Goal: Task Accomplishment & Management: Manage account settings

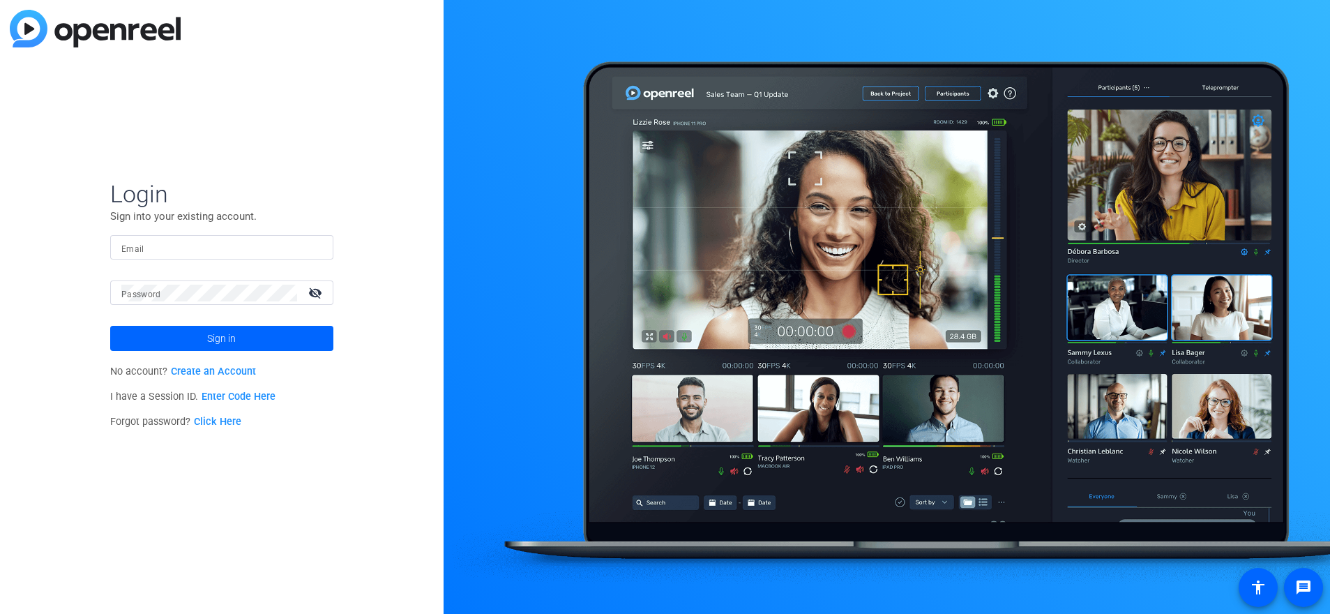
click at [255, 232] on form "Login Sign into your existing account. Email Password visibility_off Sign in" at bounding box center [221, 265] width 223 height 172
click at [242, 248] on input "Email" at bounding box center [221, 247] width 201 height 17
type input "[EMAIL_ADDRESS][DOMAIN_NAME]"
click at [110, 326] on button "Sign in" at bounding box center [221, 338] width 223 height 25
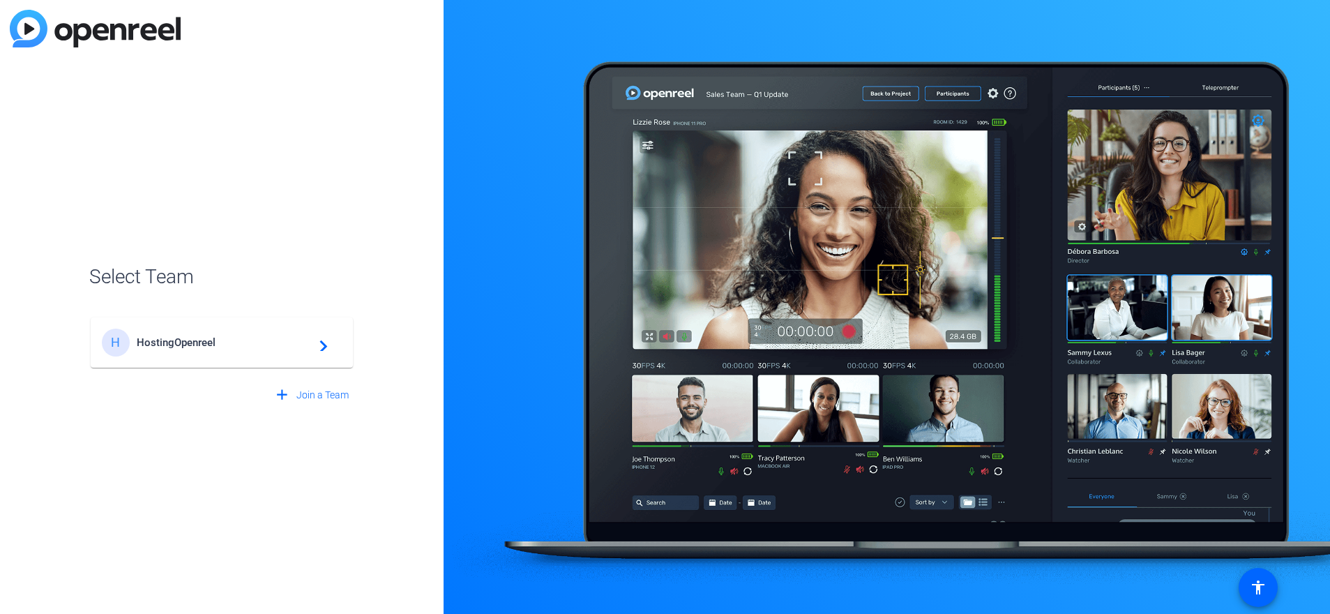
click at [250, 349] on div "H HostingOpenreel navigate_next" at bounding box center [222, 342] width 240 height 28
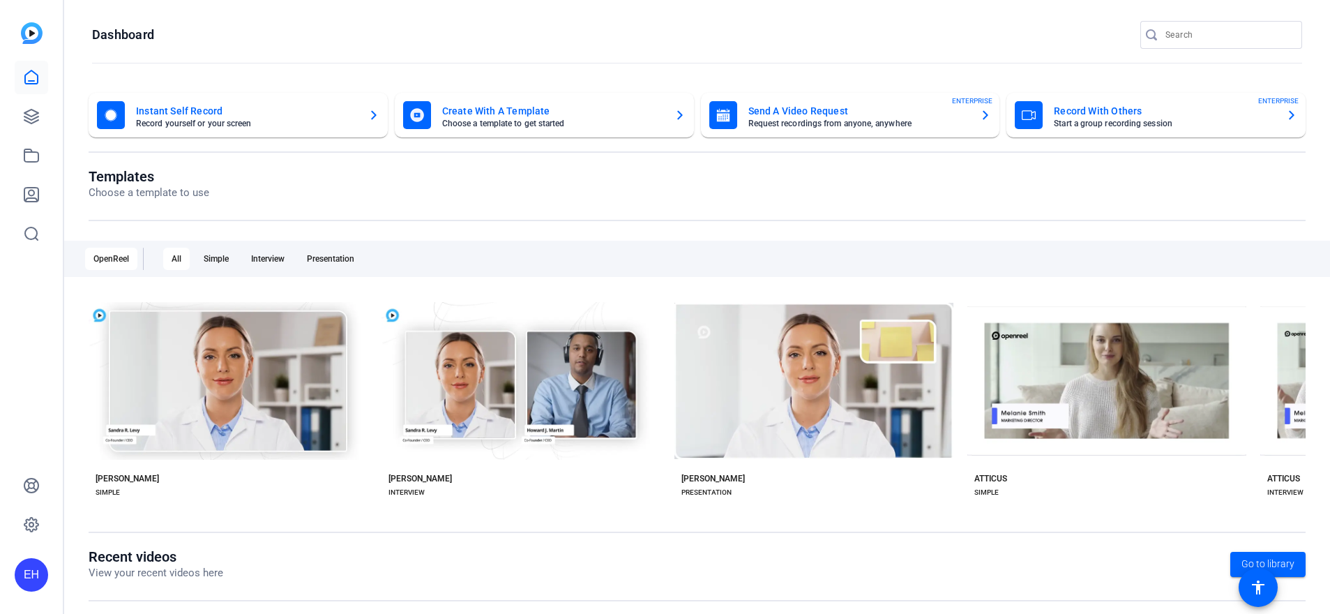
click at [403, 26] on openreel-page-title "Dashboard" at bounding box center [697, 35] width 1210 height 28
click at [649, 46] on openreel-page-title "Dashboard" at bounding box center [697, 35] width 1210 height 28
click at [35, 158] on icon at bounding box center [31, 155] width 17 height 17
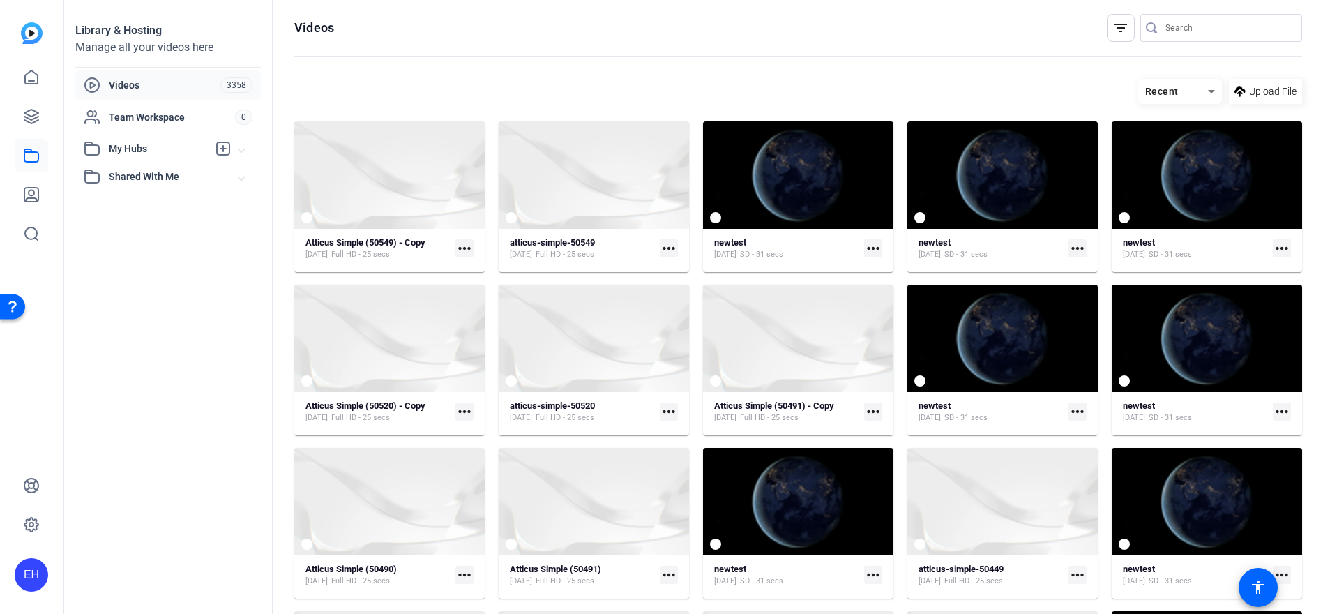
click at [245, 153] on mat-expansion-panel-header "My Hubs" at bounding box center [168, 149] width 186 height 28
click at [211, 183] on link "Test Hub to delete 1" at bounding box center [172, 180] width 177 height 28
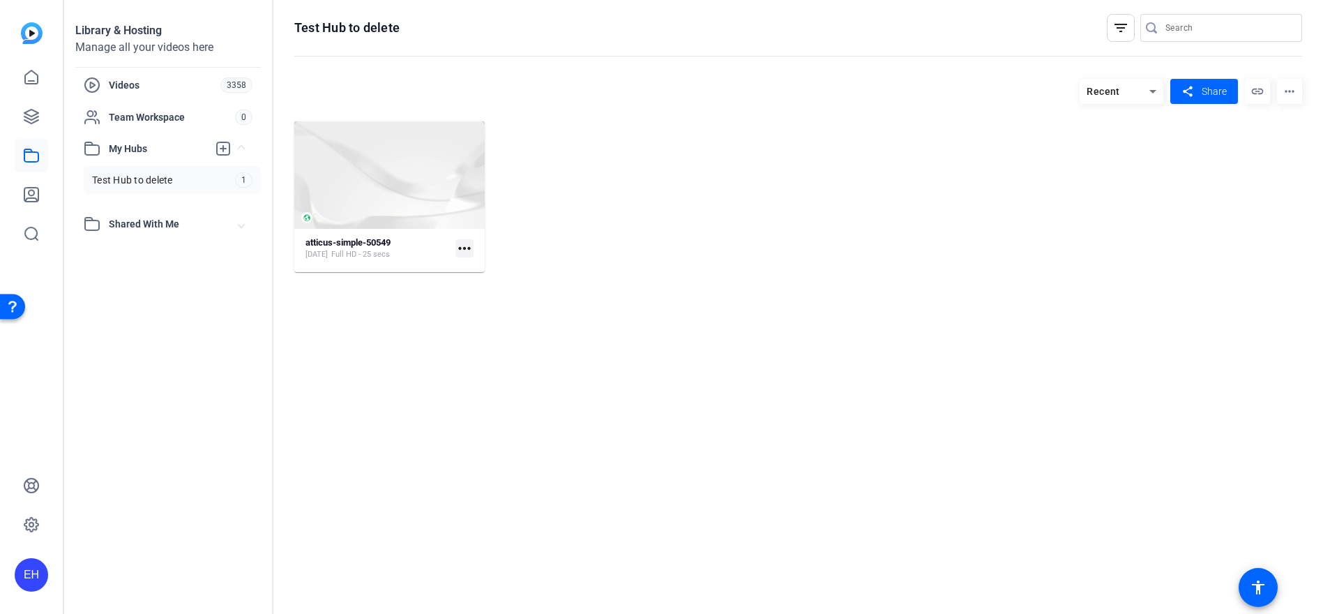
click at [1294, 97] on mat-icon "more_horiz" at bounding box center [1289, 91] width 25 height 25
click at [1266, 154] on span "Delete" at bounding box center [1263, 151] width 56 height 17
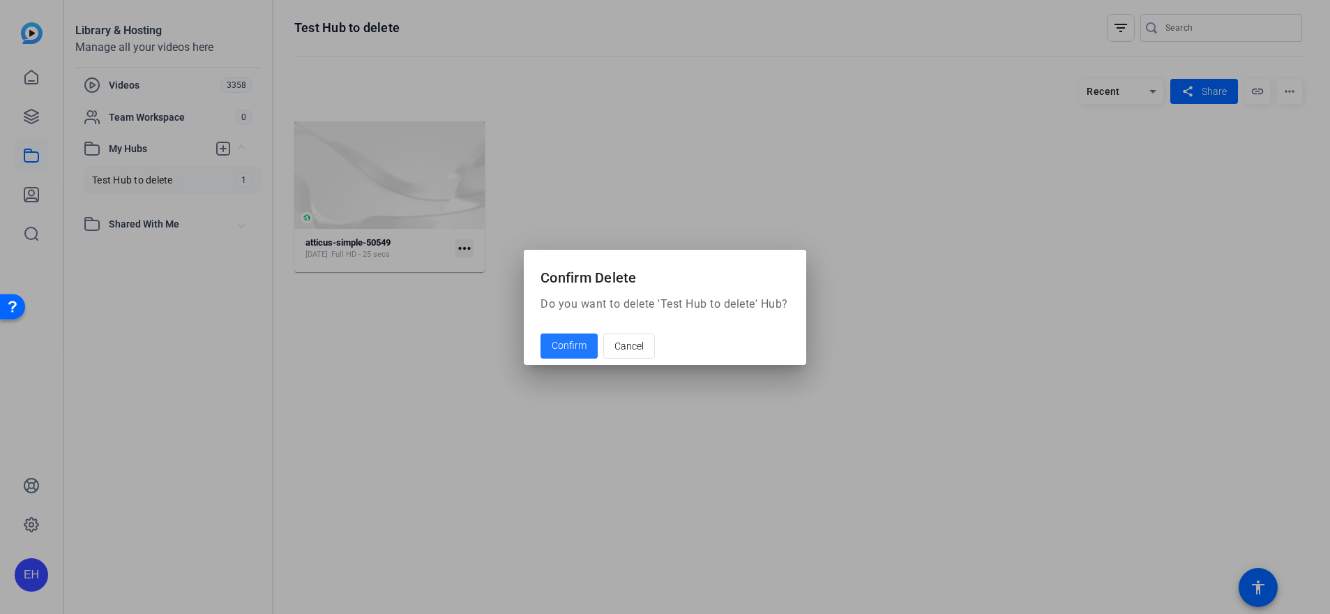
click at [552, 338] on span "Confirm" at bounding box center [569, 345] width 35 height 15
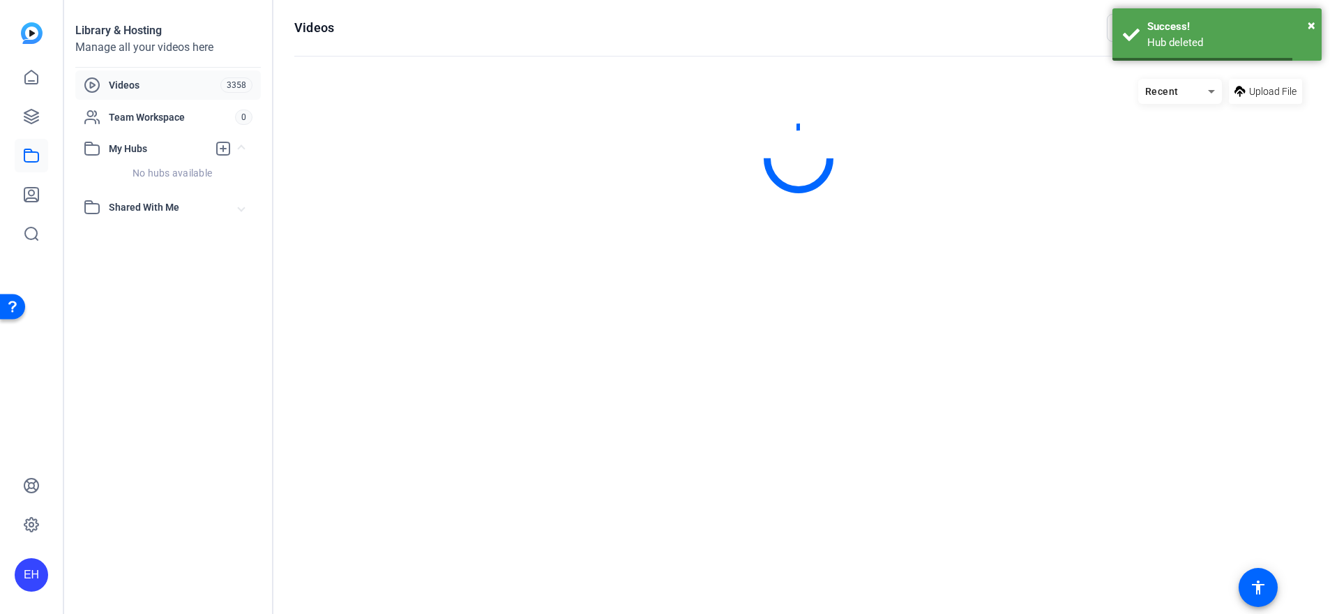
click at [547, 338] on hosting-listing "Recent Upload File" at bounding box center [798, 332] width 1008 height 521
